Goal: Information Seeking & Learning: Learn about a topic

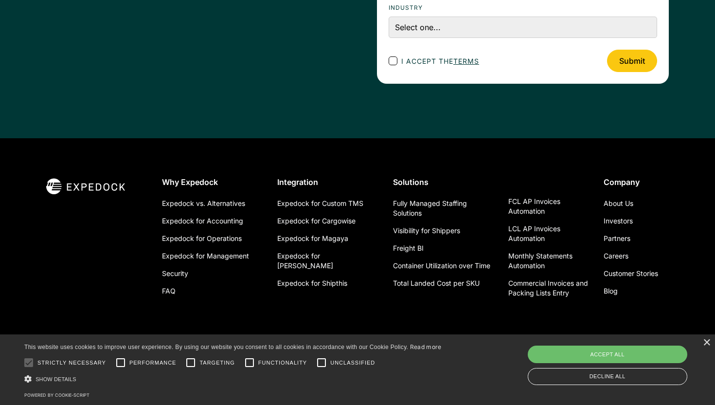
scroll to position [3509, 0]
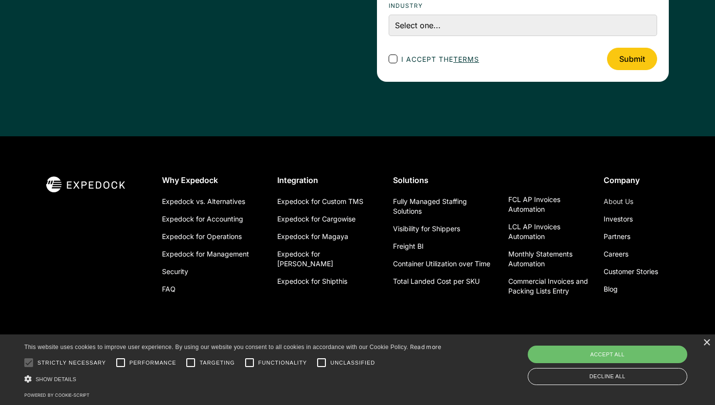
click at [630, 205] on link "About Us" at bounding box center [619, 202] width 30 height 18
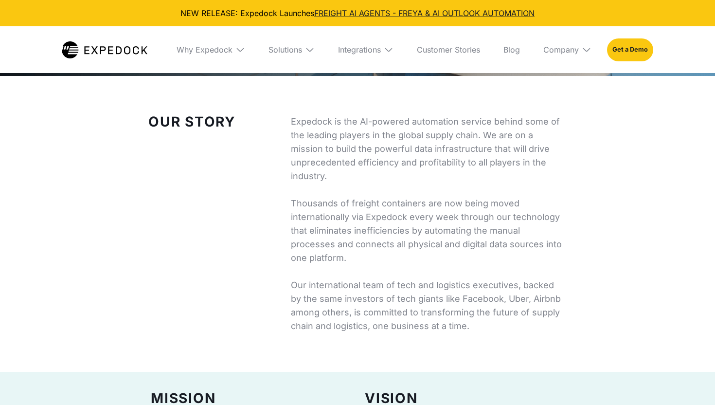
select select
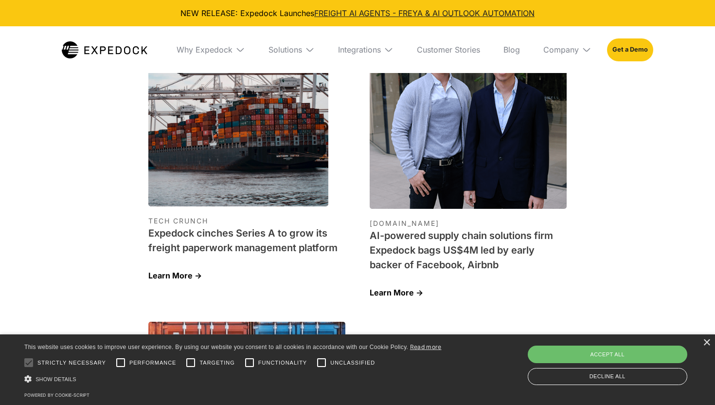
scroll to position [3063, 0]
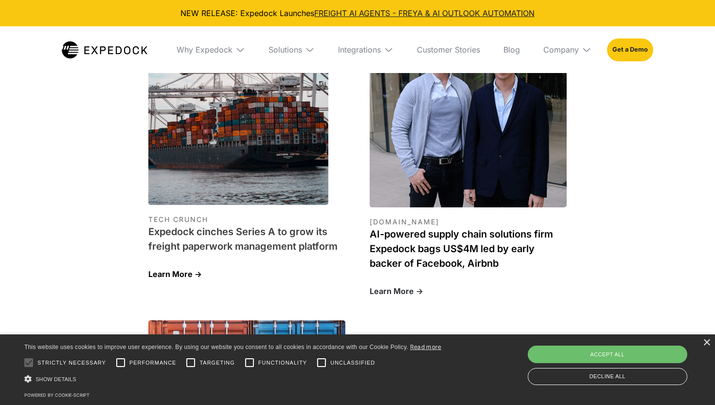
click at [476, 227] on h1 "AI-powered supply chain solutions firm Expedock bags US$4M led by early backer …" at bounding box center [468, 249] width 197 height 44
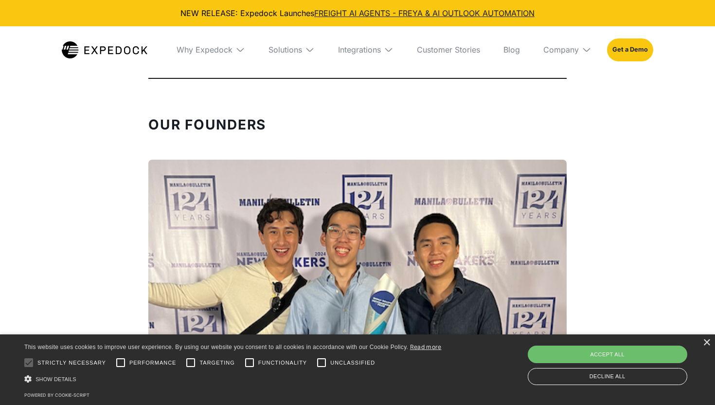
scroll to position [1283, 0]
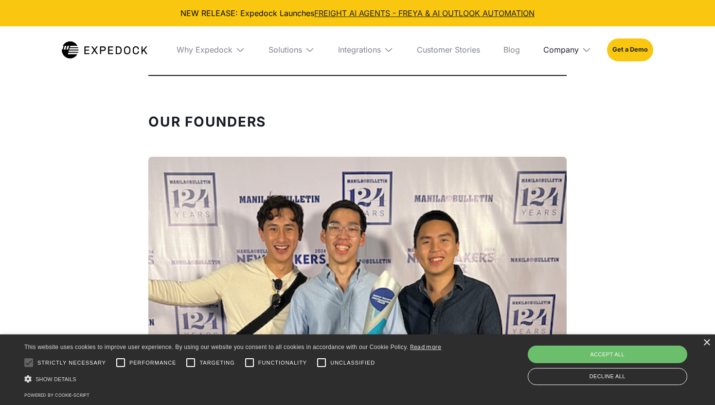
click at [574, 49] on div "Company" at bounding box center [562, 50] width 36 height 10
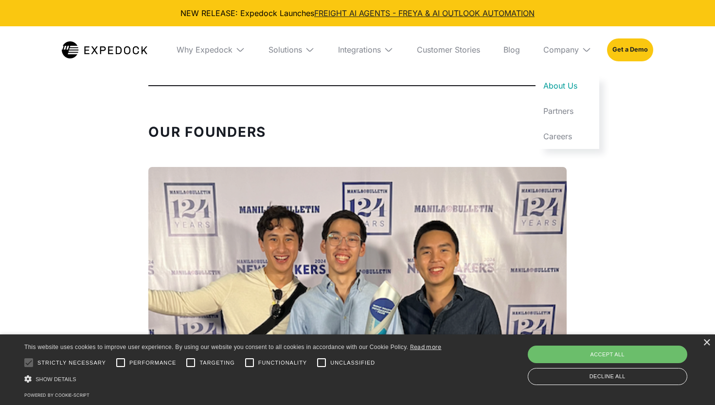
scroll to position [1092, 0]
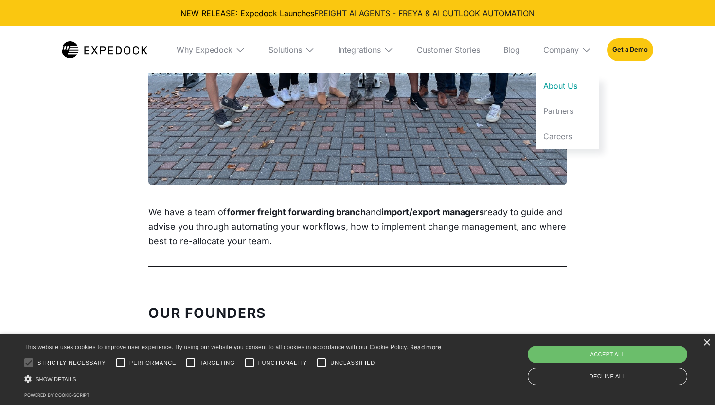
click at [584, 52] on img at bounding box center [587, 50] width 10 height 10
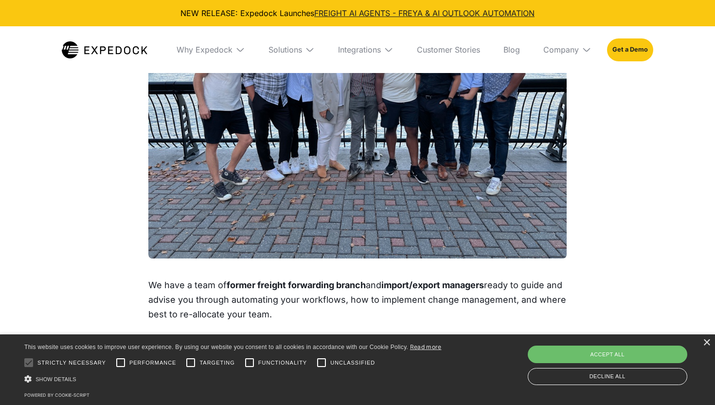
scroll to position [1003, 0]
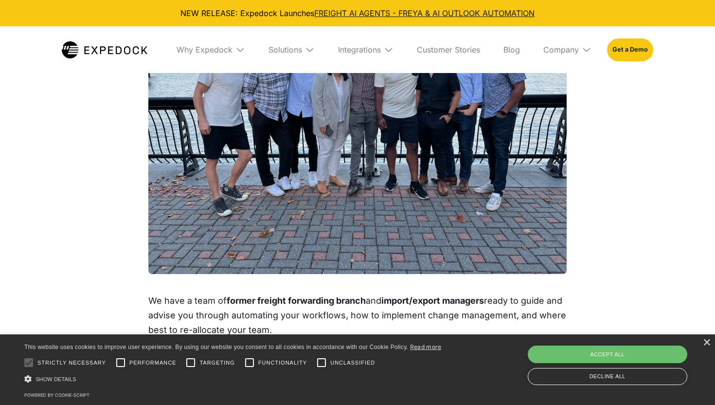
click at [395, 317] on p "We have a team of former freight forwarding branch and import/export managers r…" at bounding box center [357, 315] width 419 height 44
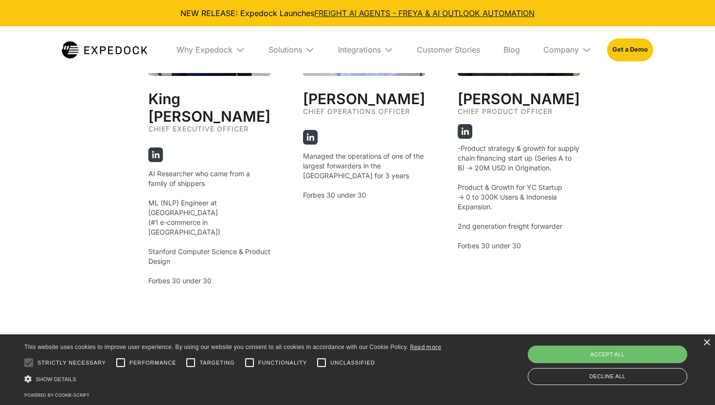
scroll to position [1885, 0]
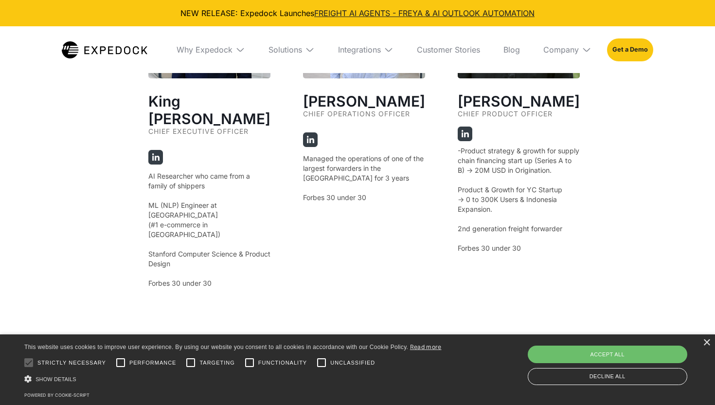
click at [482, 133] on div "Jig Young Chief Product Officer -Product strategy & growth for supply chain fin…" at bounding box center [519, 122] width 122 height 332
